Goal: Task Accomplishment & Management: Manage account settings

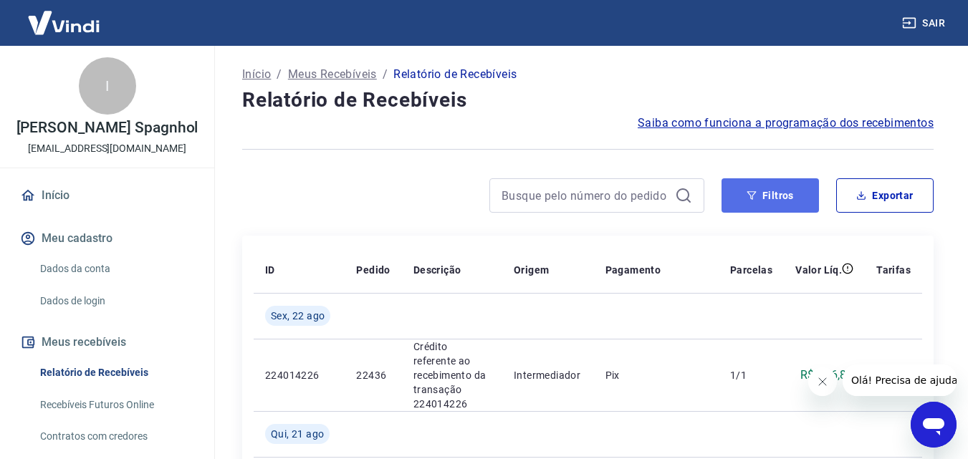
click at [780, 206] on button "Filtros" at bounding box center [770, 195] width 97 height 34
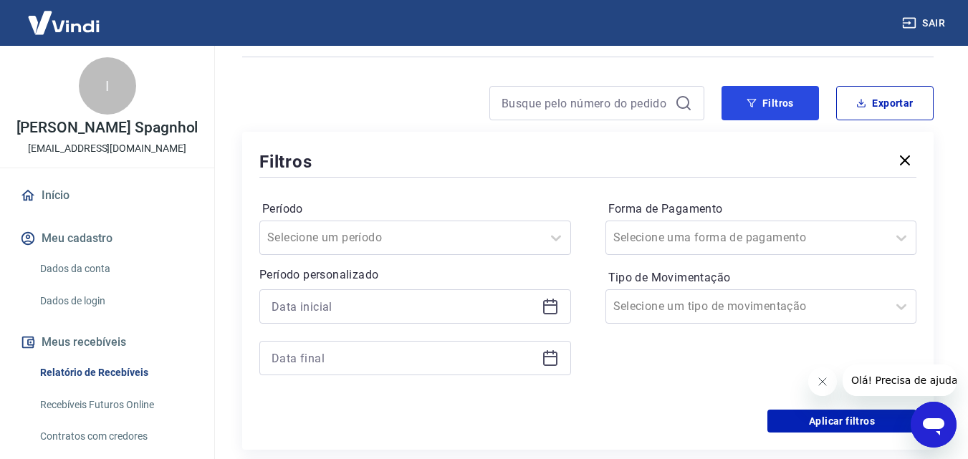
scroll to position [215, 0]
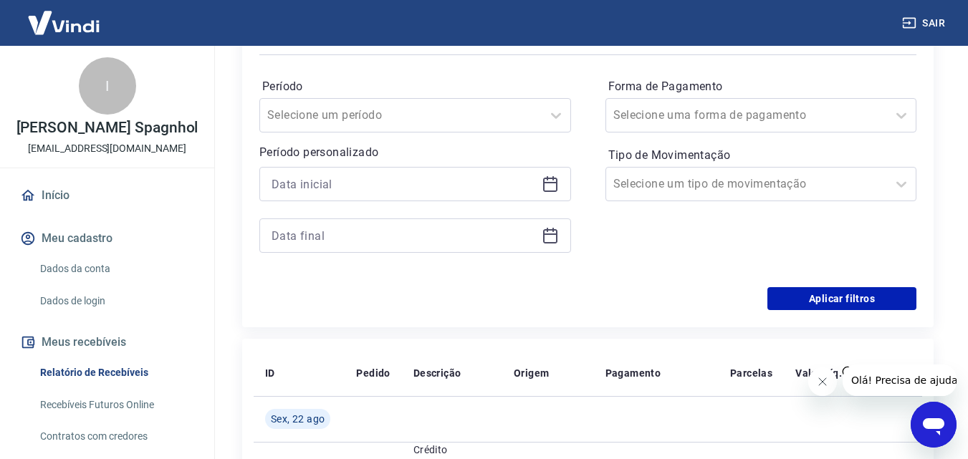
click at [548, 186] on icon at bounding box center [550, 184] width 17 height 17
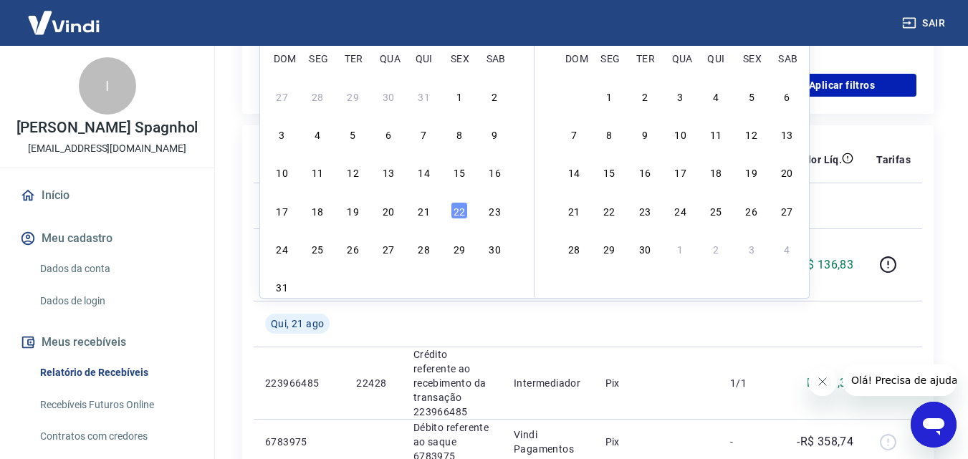
scroll to position [430, 0]
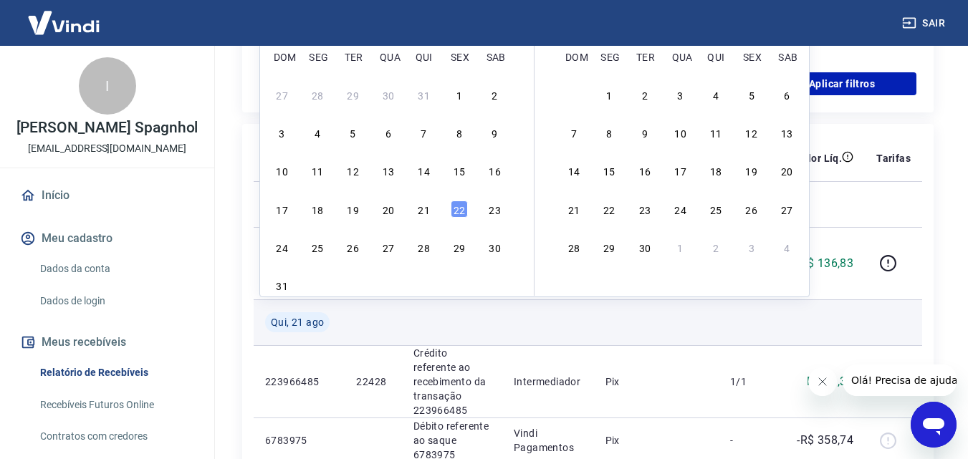
click at [319, 209] on div "18" at bounding box center [317, 209] width 17 height 17
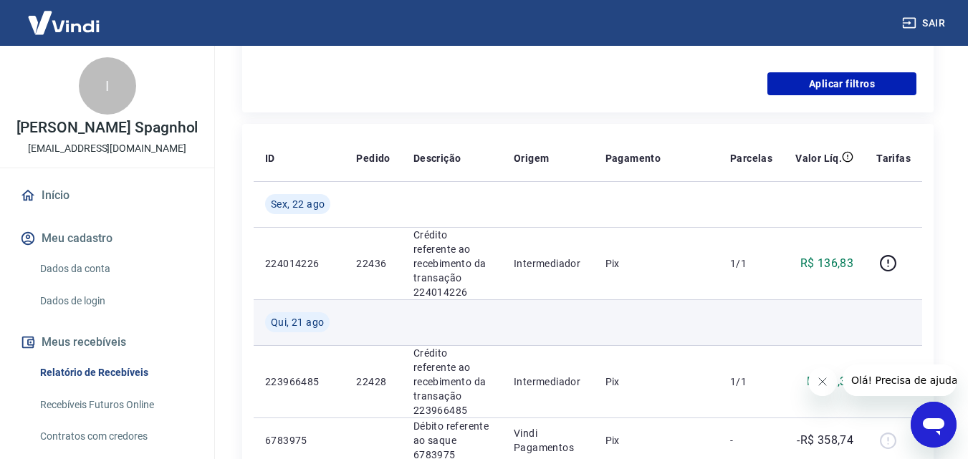
type input "[DATE]"
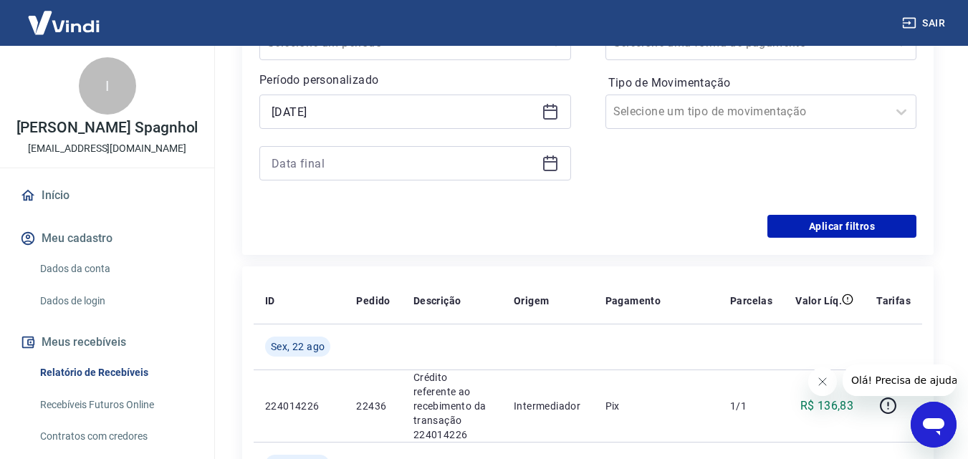
scroll to position [287, 0]
click at [552, 162] on icon at bounding box center [550, 162] width 14 height 1
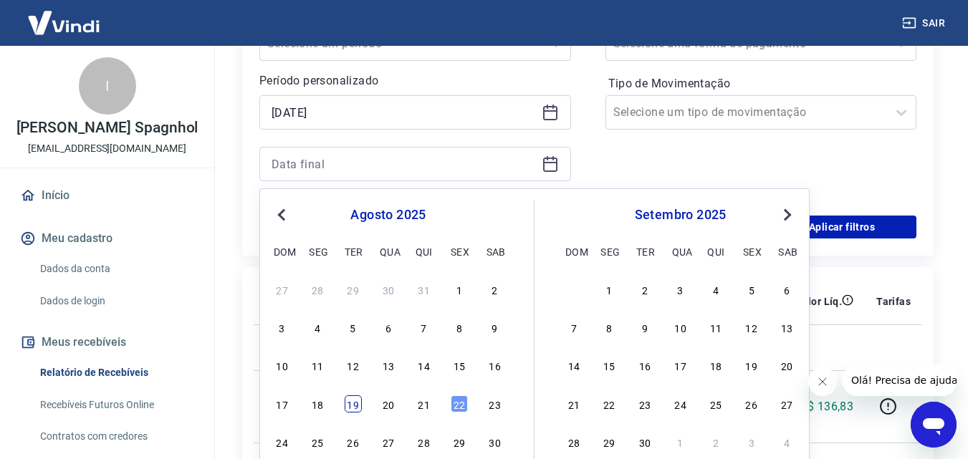
click at [350, 401] on div "19" at bounding box center [353, 404] width 17 height 17
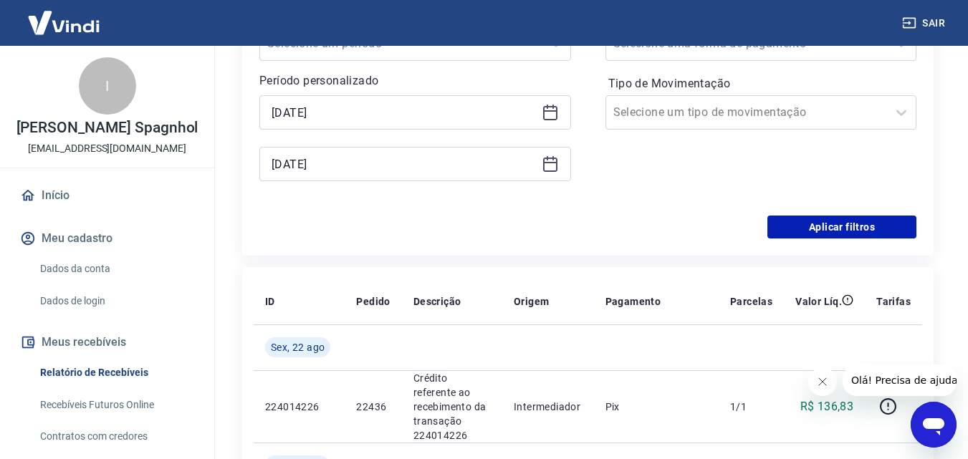
type input "[DATE]"
click at [835, 214] on div "Período Selecione um período Período personalizado Selected date: [DATE] [DATE]…" at bounding box center [587, 100] width 657 height 229
click at [840, 231] on button "Aplicar filtros" at bounding box center [842, 227] width 149 height 23
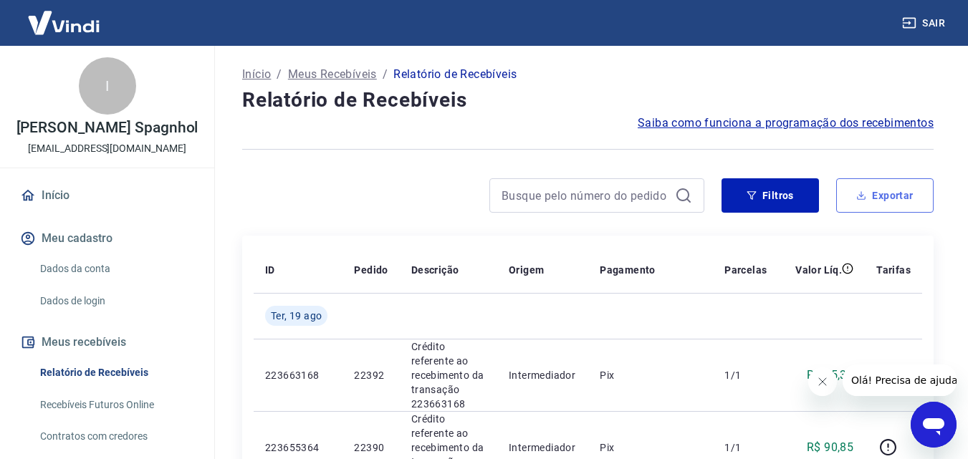
click at [912, 188] on button "Exportar" at bounding box center [884, 195] width 97 height 34
type input "[DATE]"
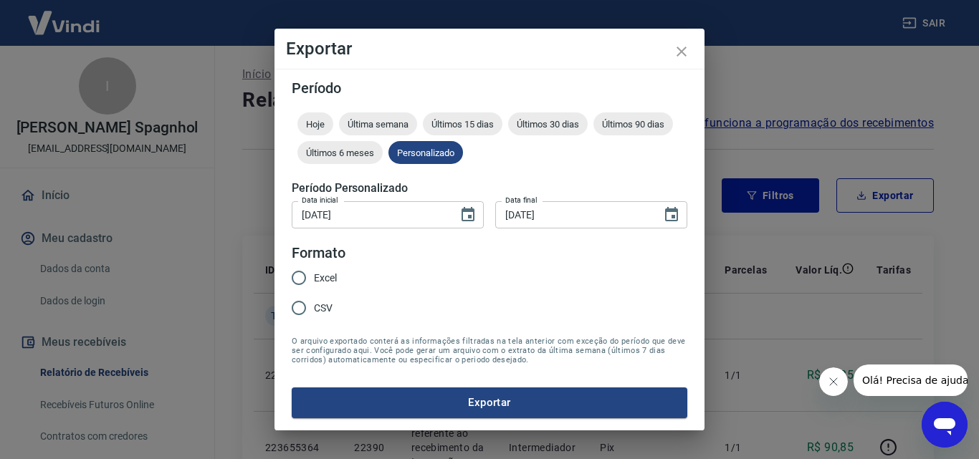
click at [322, 275] on span "Excel" at bounding box center [325, 278] width 23 height 15
click at [314, 275] on input "Excel" at bounding box center [299, 278] width 30 height 30
radio input "true"
click at [387, 405] on button "Exportar" at bounding box center [490, 403] width 396 height 30
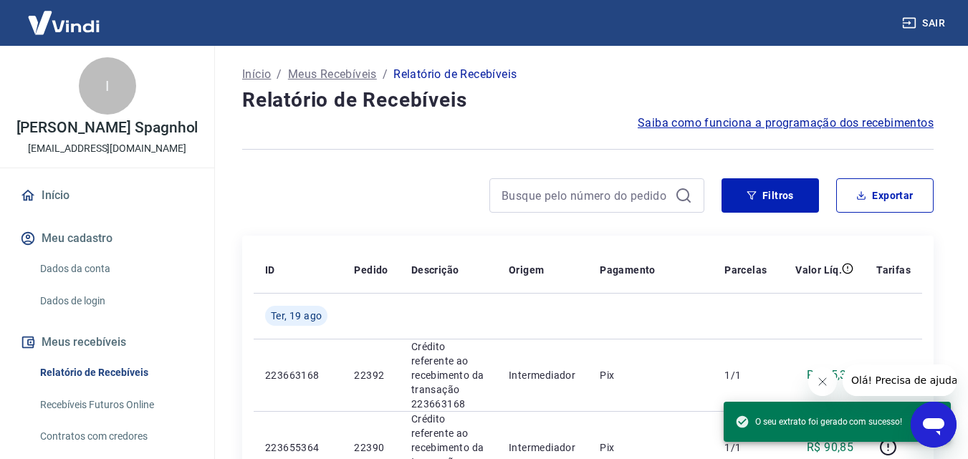
click at [785, 216] on div "Filtros Exportar" at bounding box center [588, 201] width 692 height 46
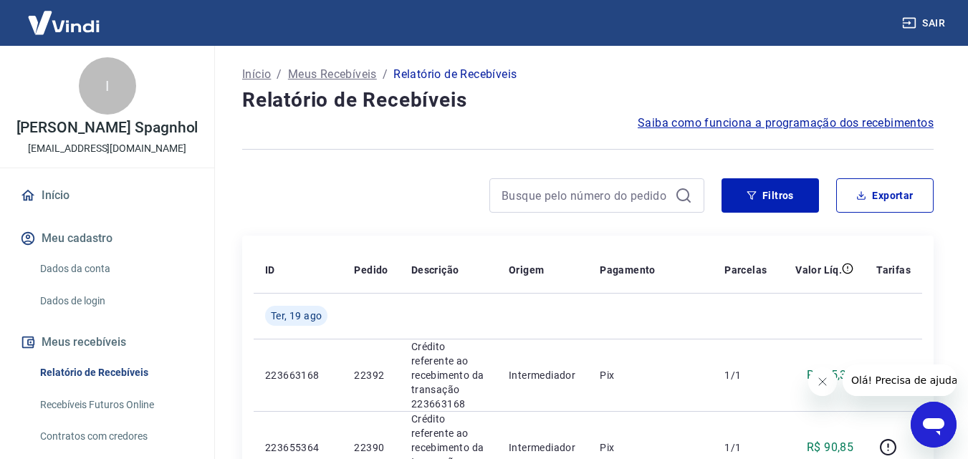
click at [784, 214] on div "Filtros Exportar" at bounding box center [588, 201] width 692 height 46
click at [761, 209] on button "Filtros" at bounding box center [770, 195] width 97 height 34
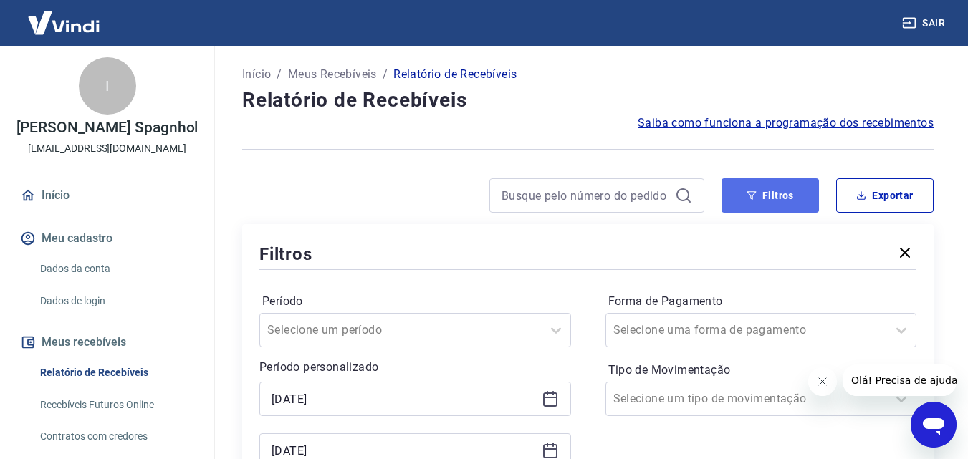
click at [744, 188] on button "Filtros" at bounding box center [770, 195] width 97 height 34
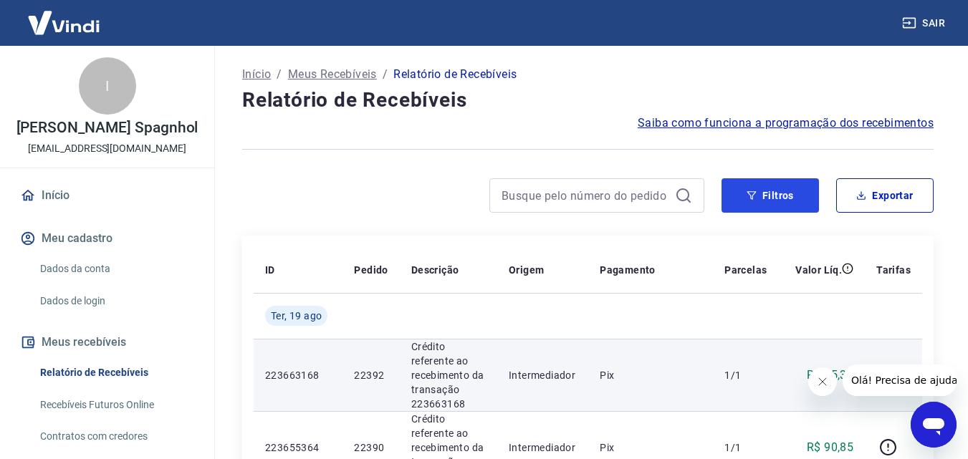
scroll to position [143, 0]
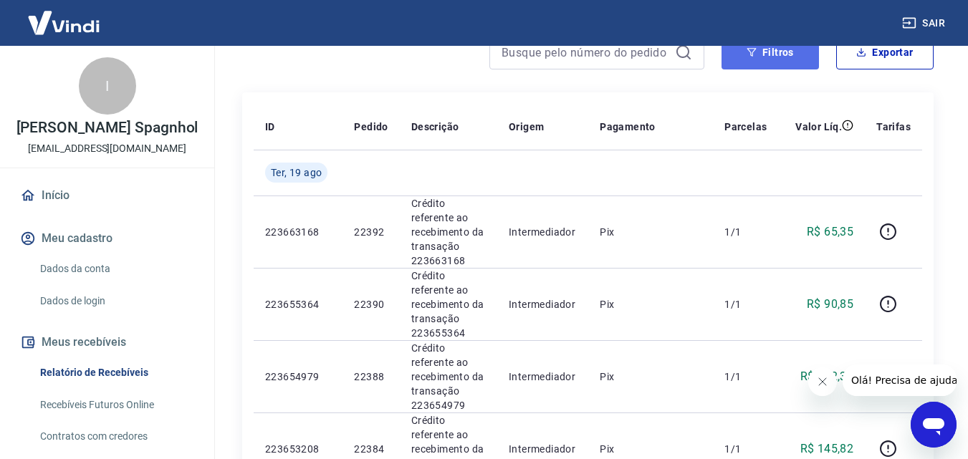
click at [759, 59] on button "Filtros" at bounding box center [770, 52] width 97 height 34
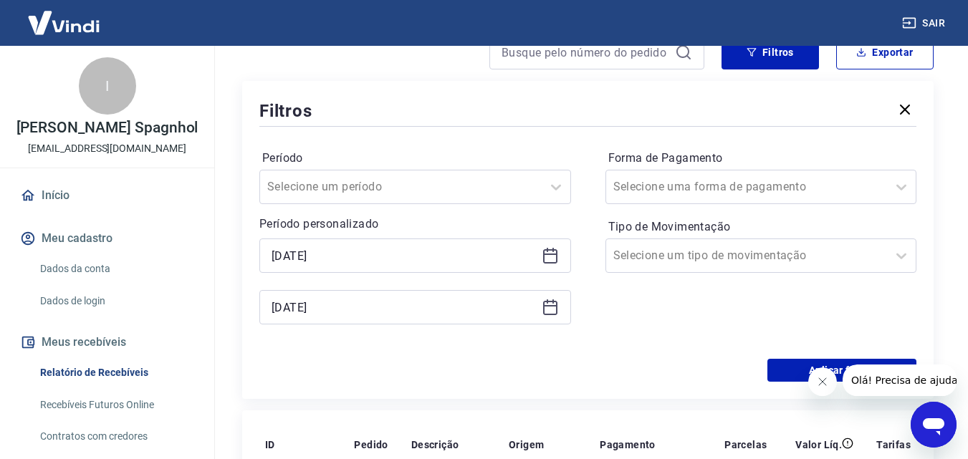
click at [552, 259] on icon at bounding box center [550, 255] width 17 height 17
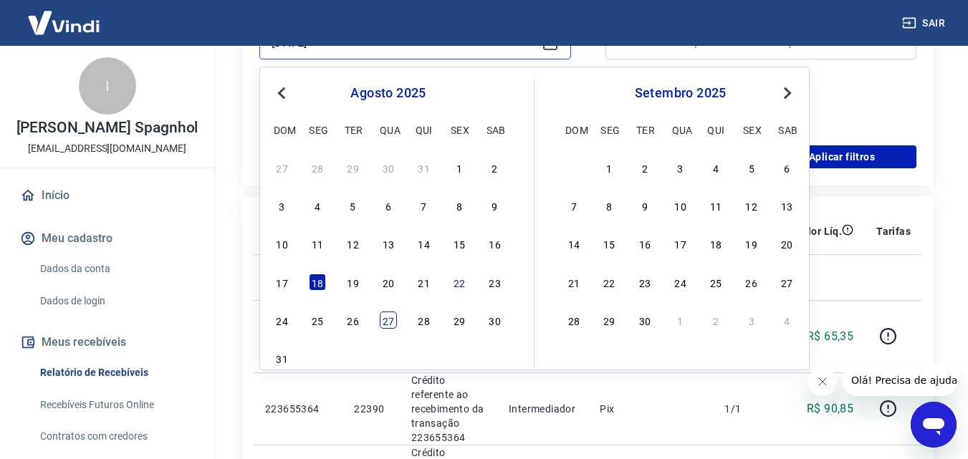
scroll to position [358, 0]
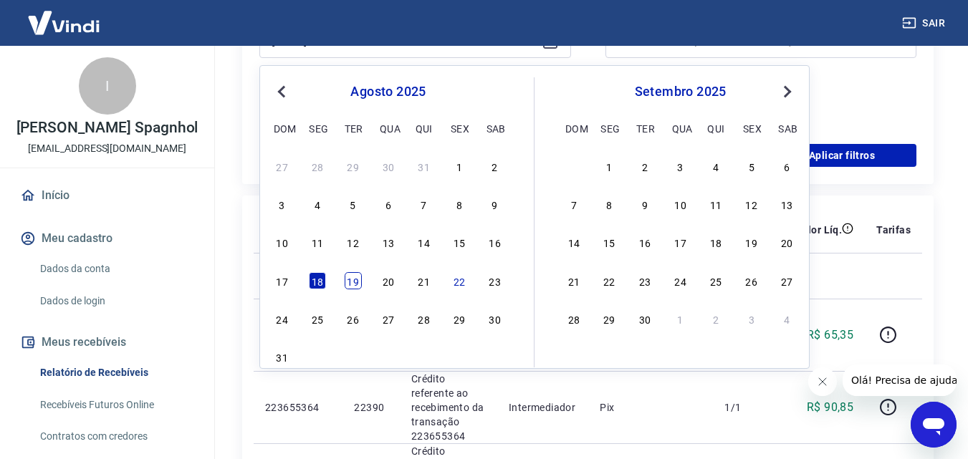
click at [353, 287] on div "19" at bounding box center [353, 280] width 17 height 17
type input "[DATE]"
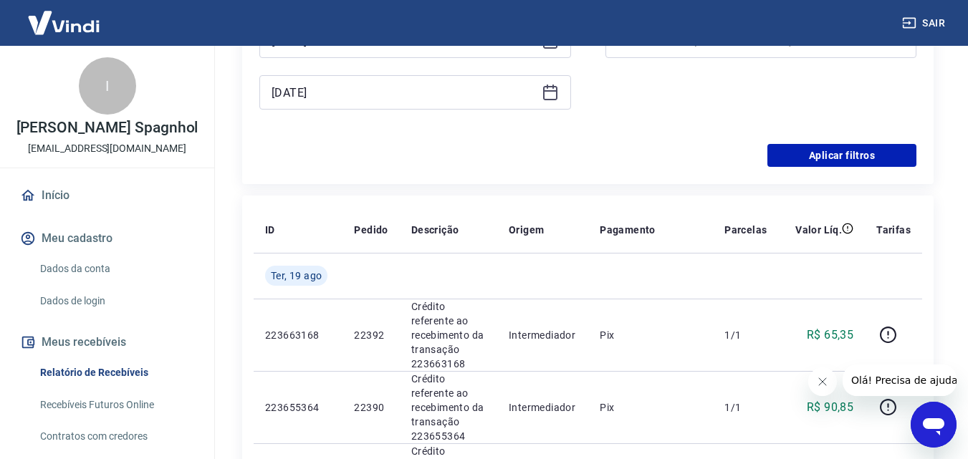
click at [558, 89] on icon at bounding box center [550, 92] width 17 height 17
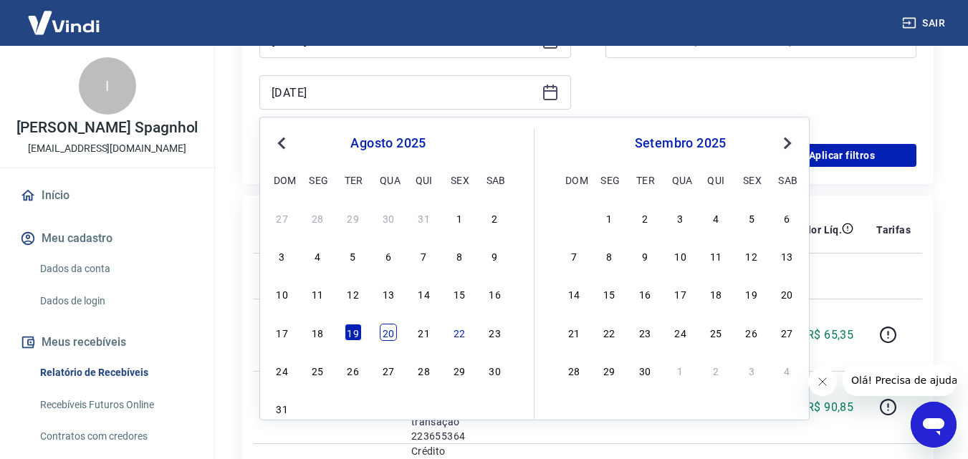
click at [388, 338] on div "20" at bounding box center [388, 332] width 17 height 17
type input "[DATE]"
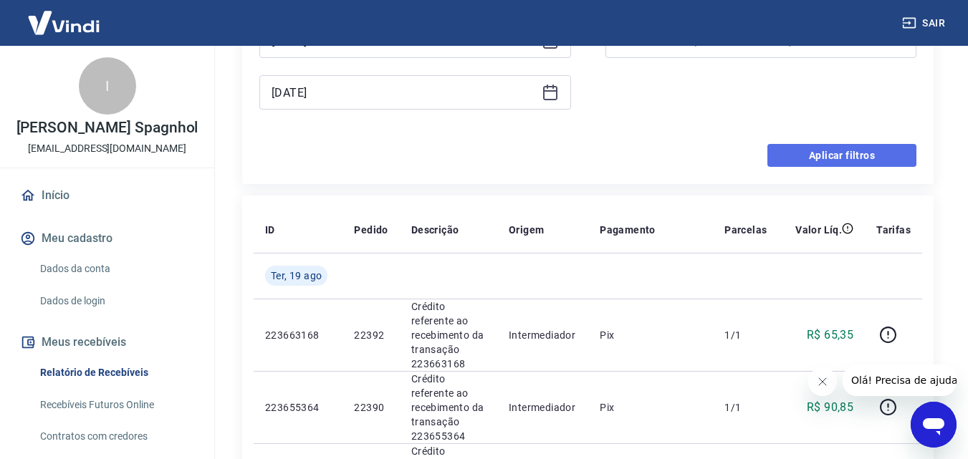
click at [867, 153] on button "Aplicar filtros" at bounding box center [842, 155] width 149 height 23
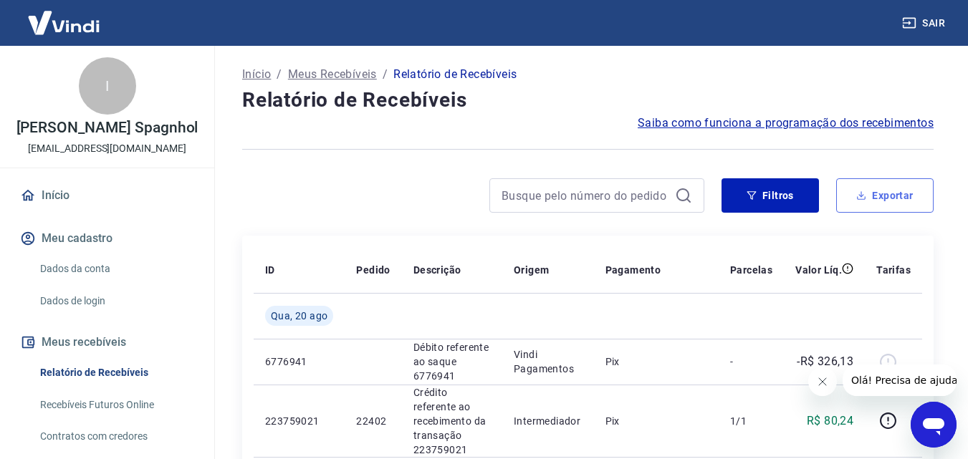
click at [844, 189] on button "Exportar" at bounding box center [884, 195] width 97 height 34
type input "[DATE]"
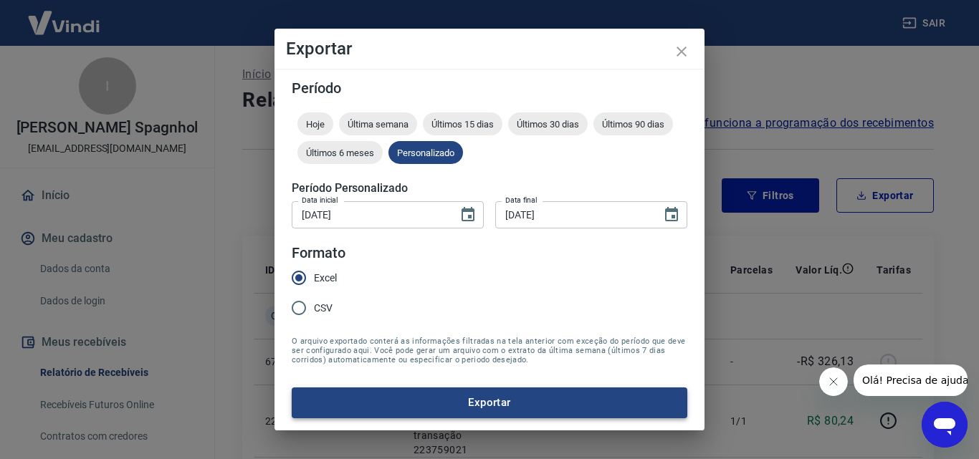
click at [420, 396] on button "Exportar" at bounding box center [490, 403] width 396 height 30
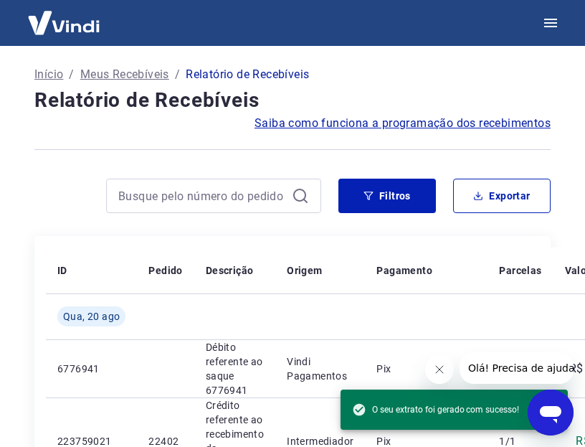
click at [460, 86] on h4 "Relatório de Recebíveis" at bounding box center [292, 100] width 516 height 29
